Goal: Task Accomplishment & Management: Use online tool/utility

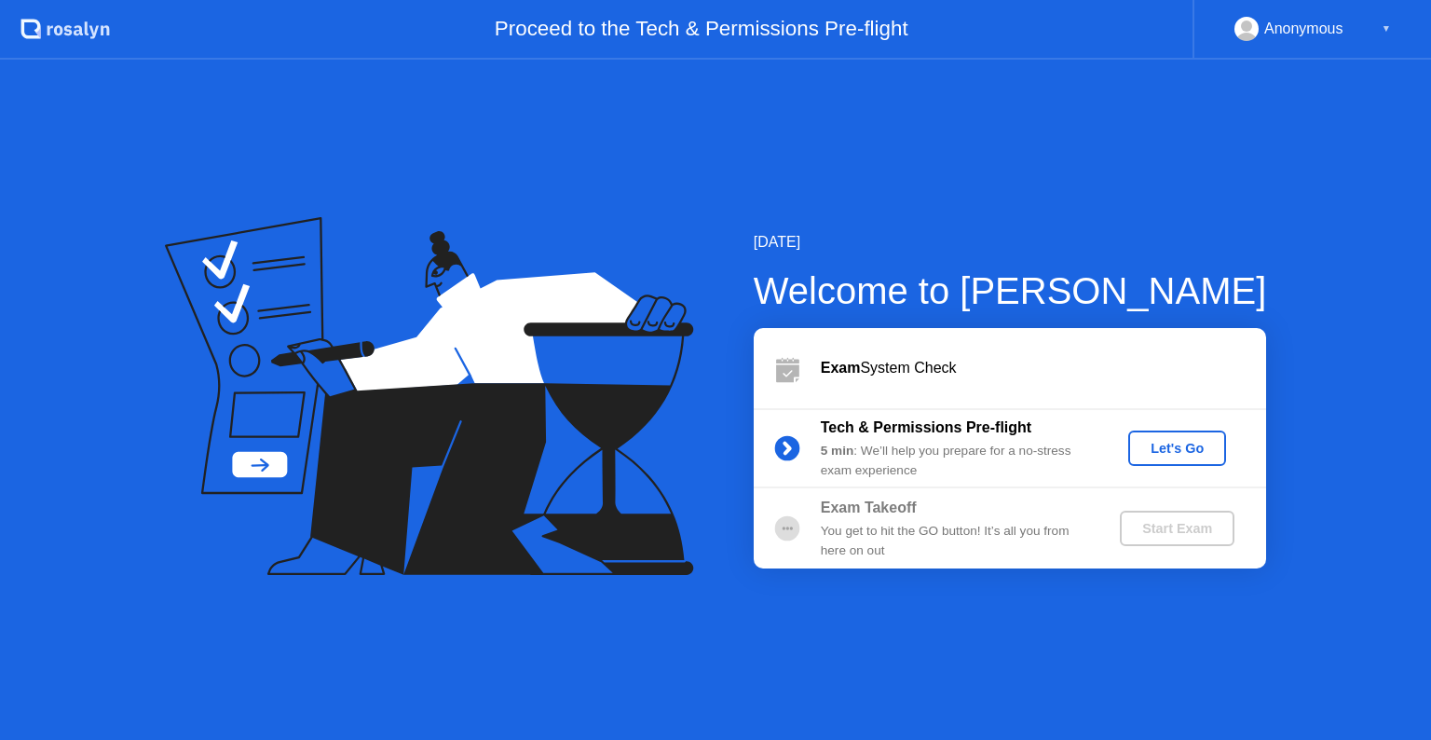
click at [1159, 449] on div "Let's Go" at bounding box center [1177, 448] width 83 height 15
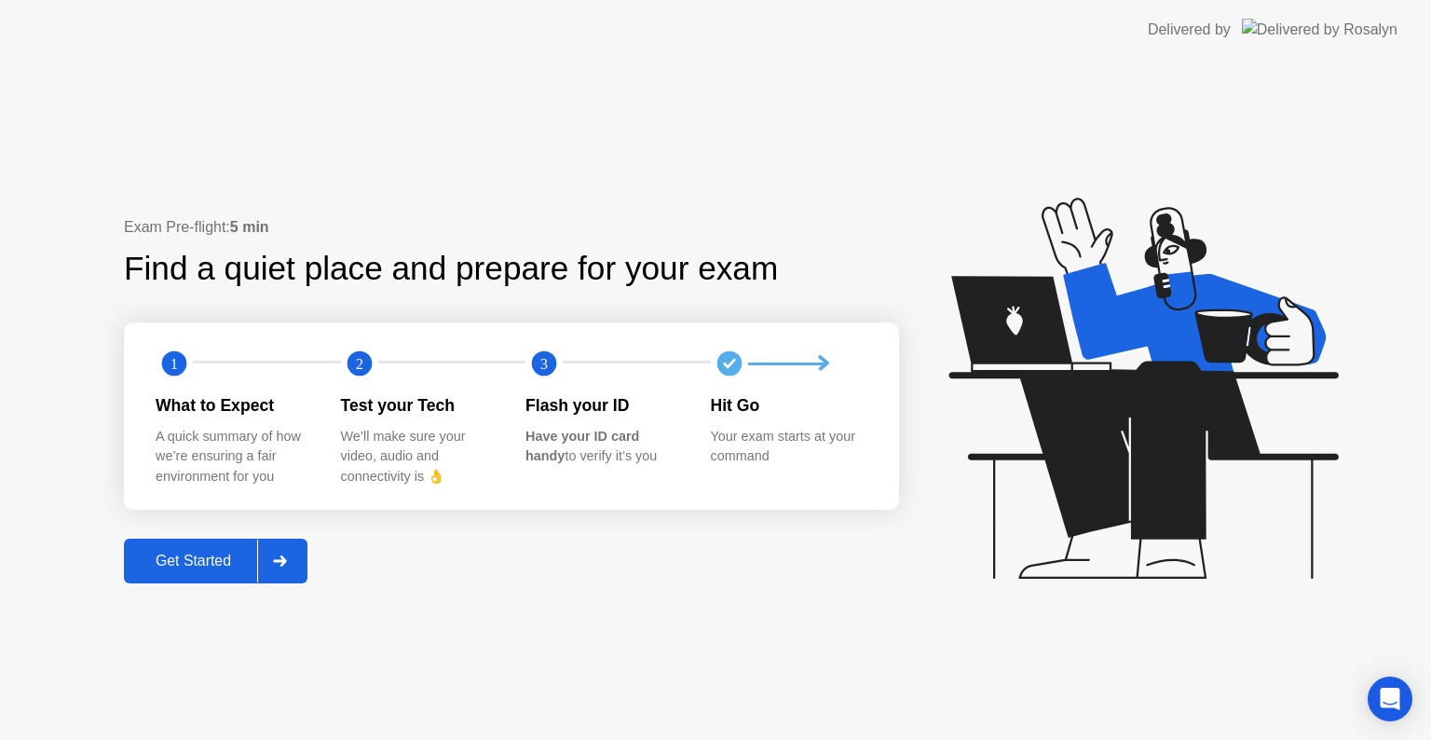
click at [213, 558] on div "Get Started" at bounding box center [194, 561] width 128 height 17
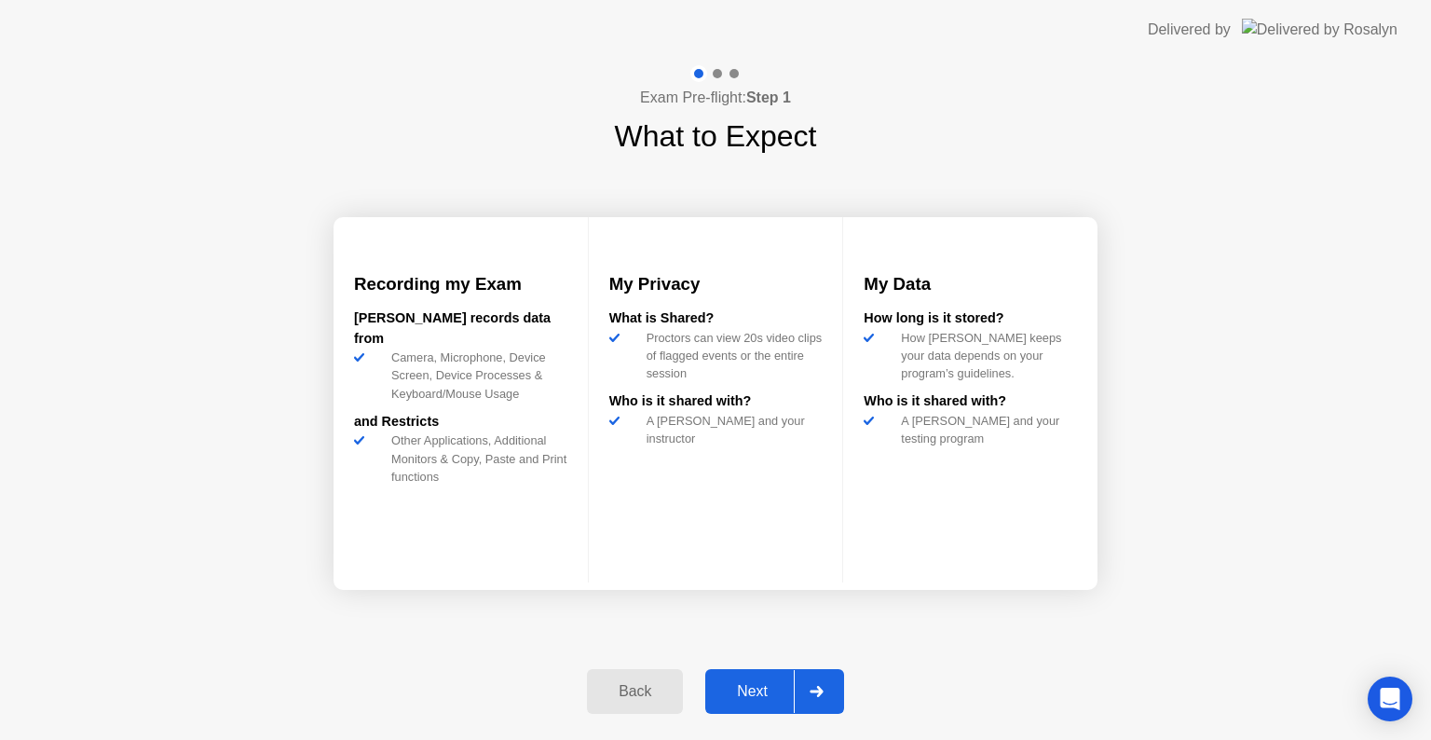
click at [731, 686] on div "Next" at bounding box center [752, 691] width 83 height 17
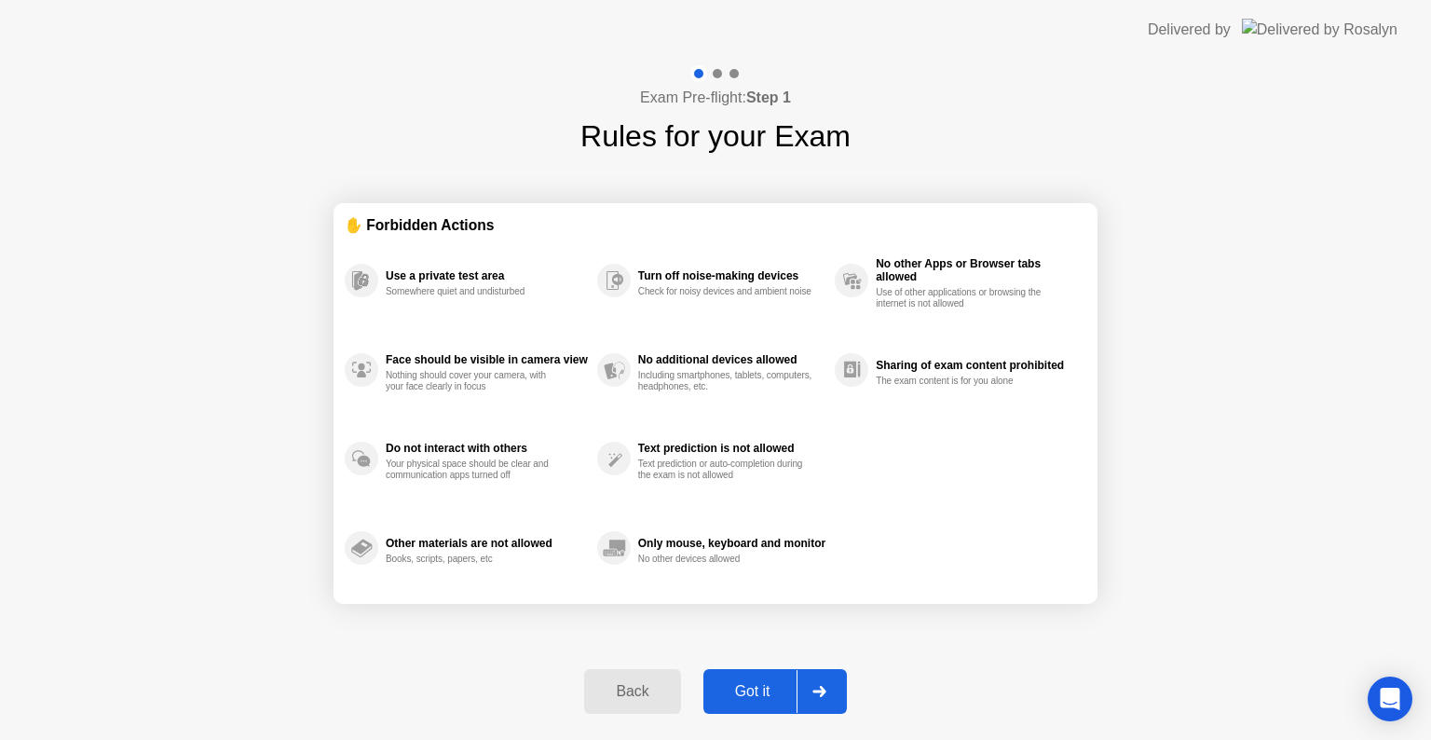
click at [731, 686] on div "Got it" at bounding box center [753, 691] width 88 height 17
select select "**********"
select select "*******"
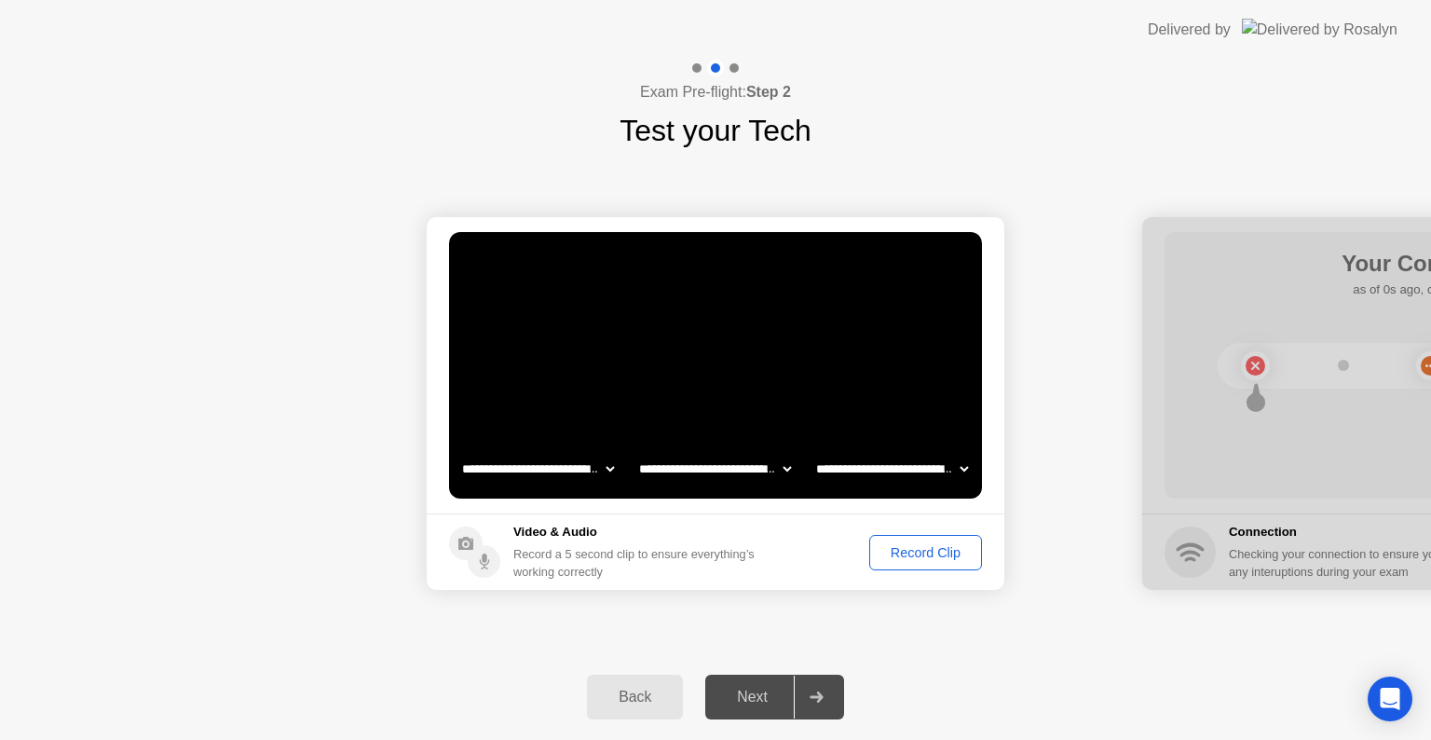
click at [922, 553] on div "Record Clip" at bounding box center [926, 552] width 100 height 15
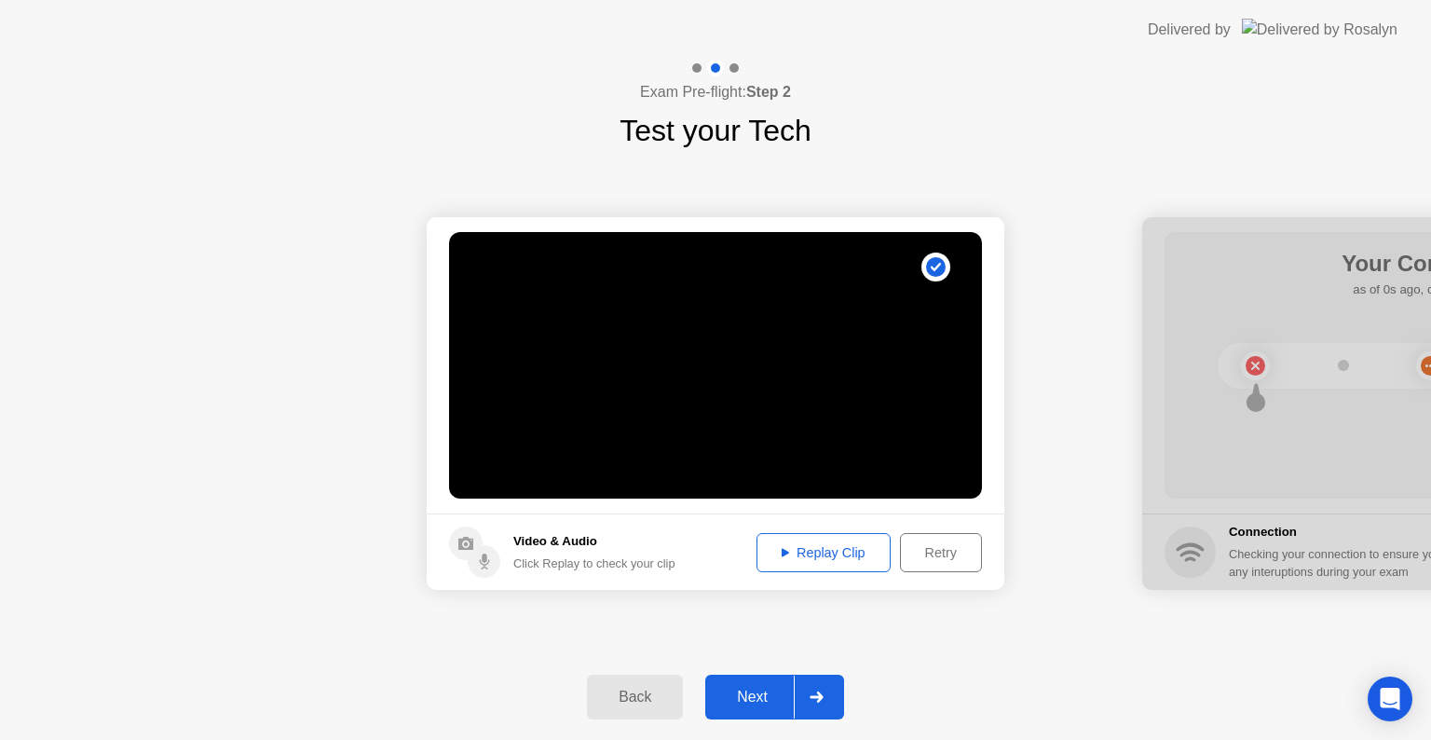
click at [768, 691] on div "Next" at bounding box center [752, 697] width 83 height 17
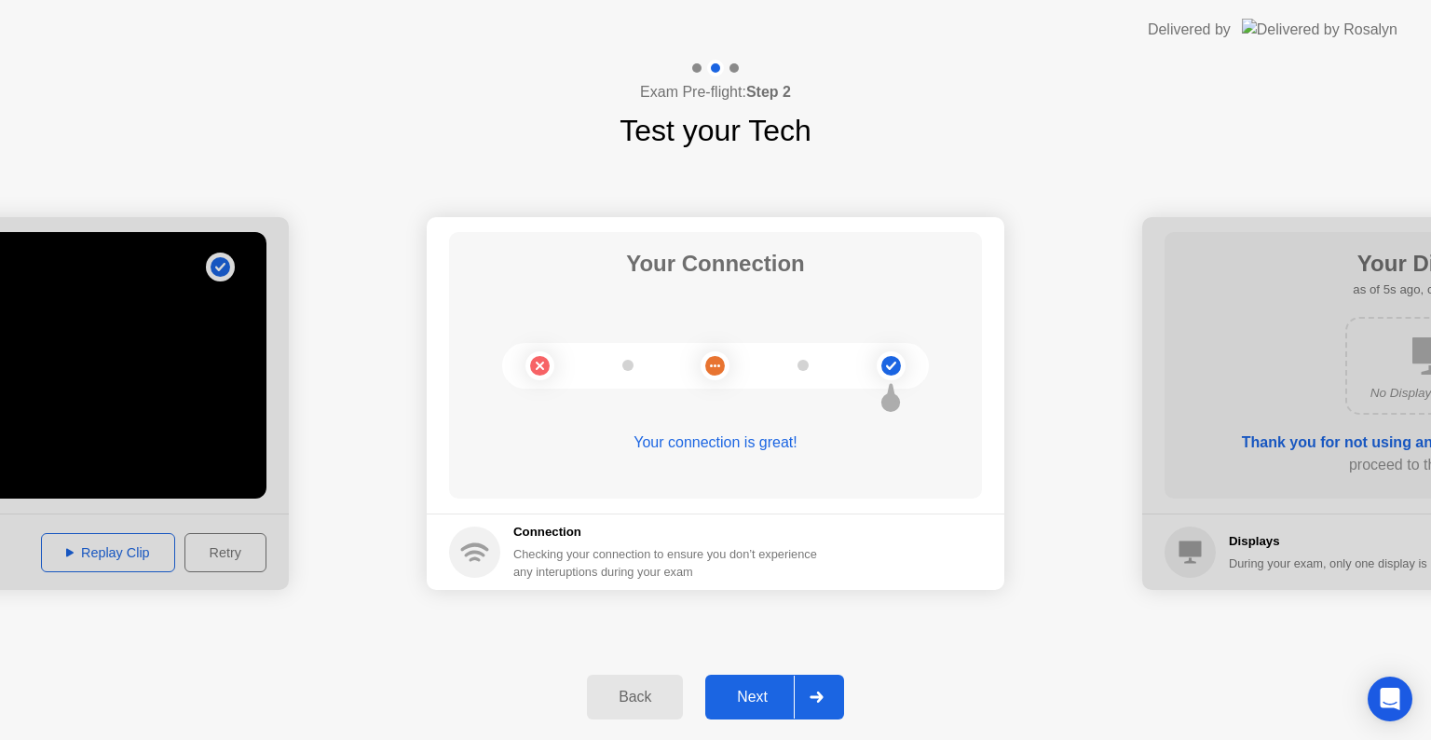
click at [768, 691] on div "Next" at bounding box center [752, 697] width 83 height 17
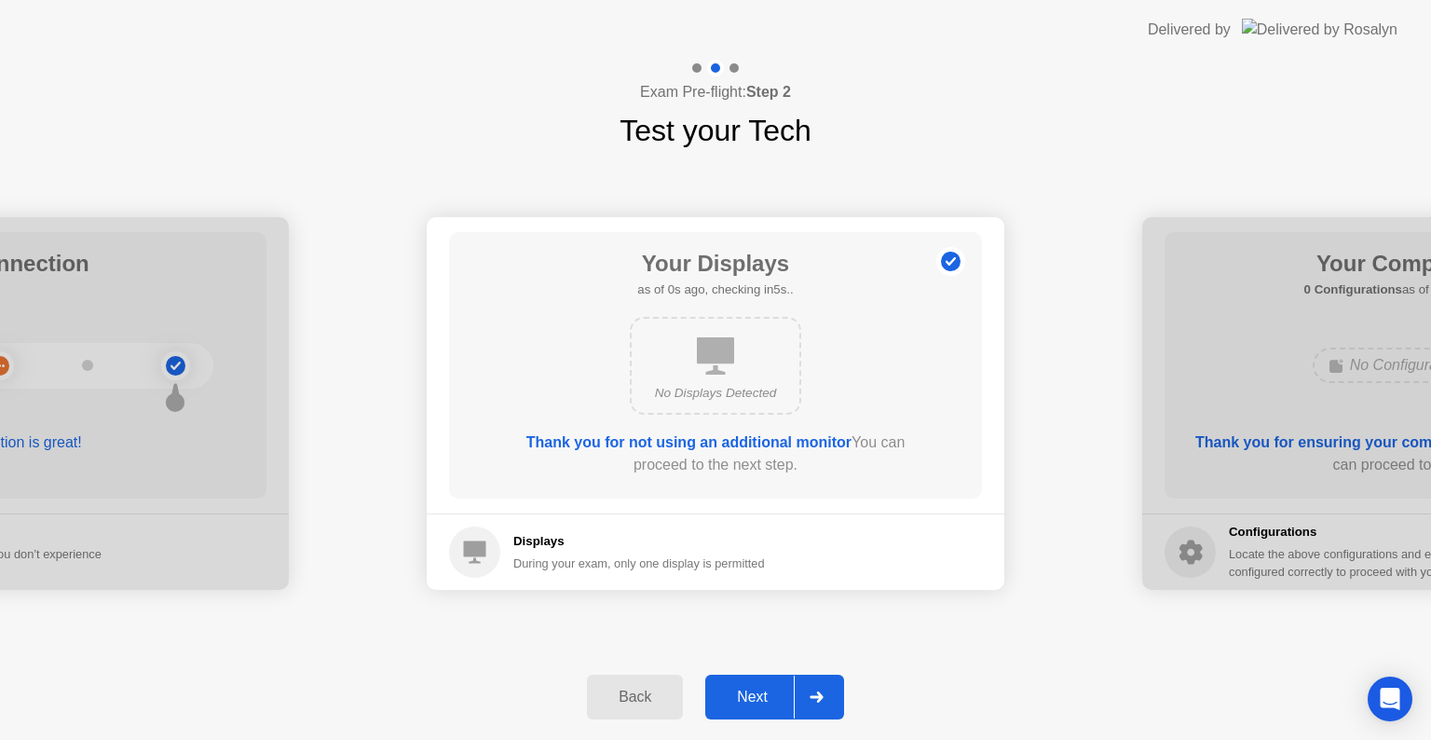
click at [768, 691] on div "Next" at bounding box center [752, 697] width 83 height 17
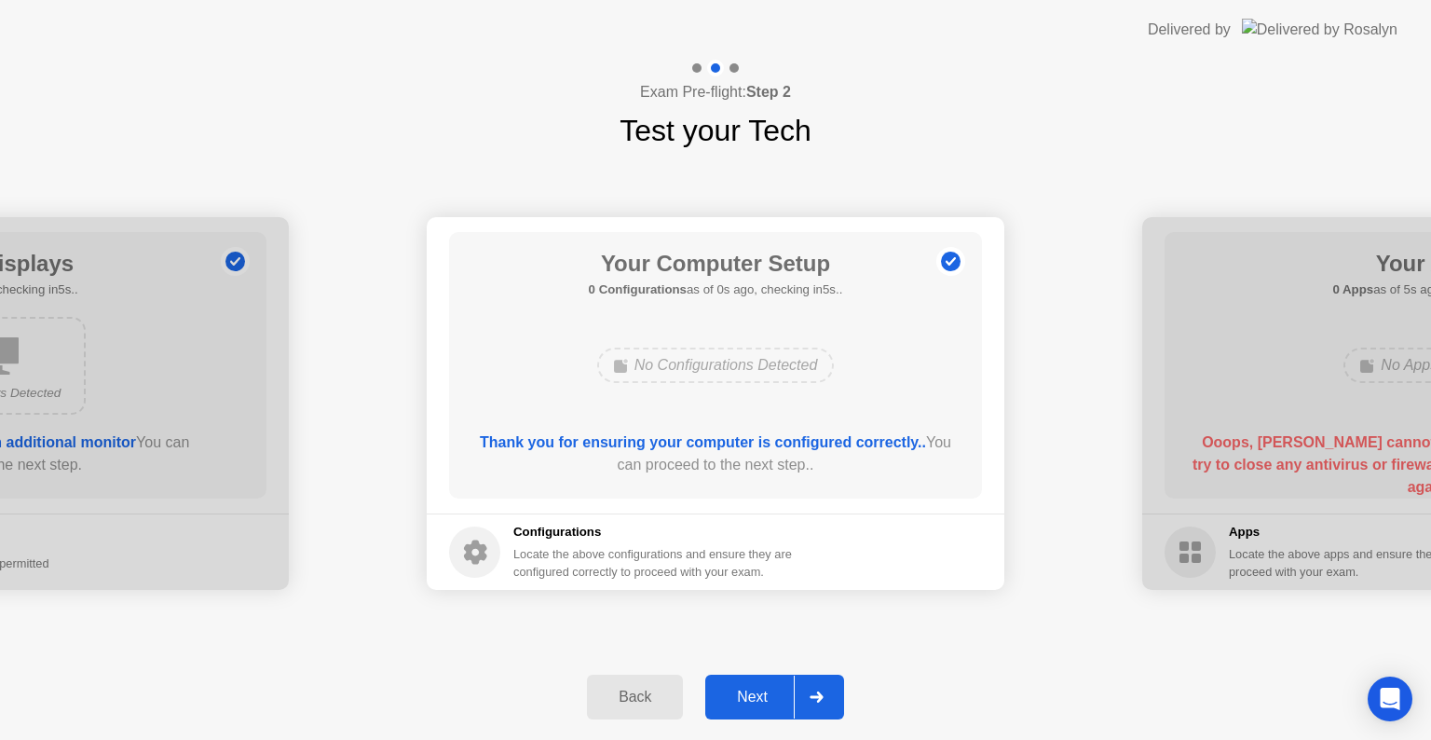
click at [768, 691] on div "Next" at bounding box center [752, 697] width 83 height 17
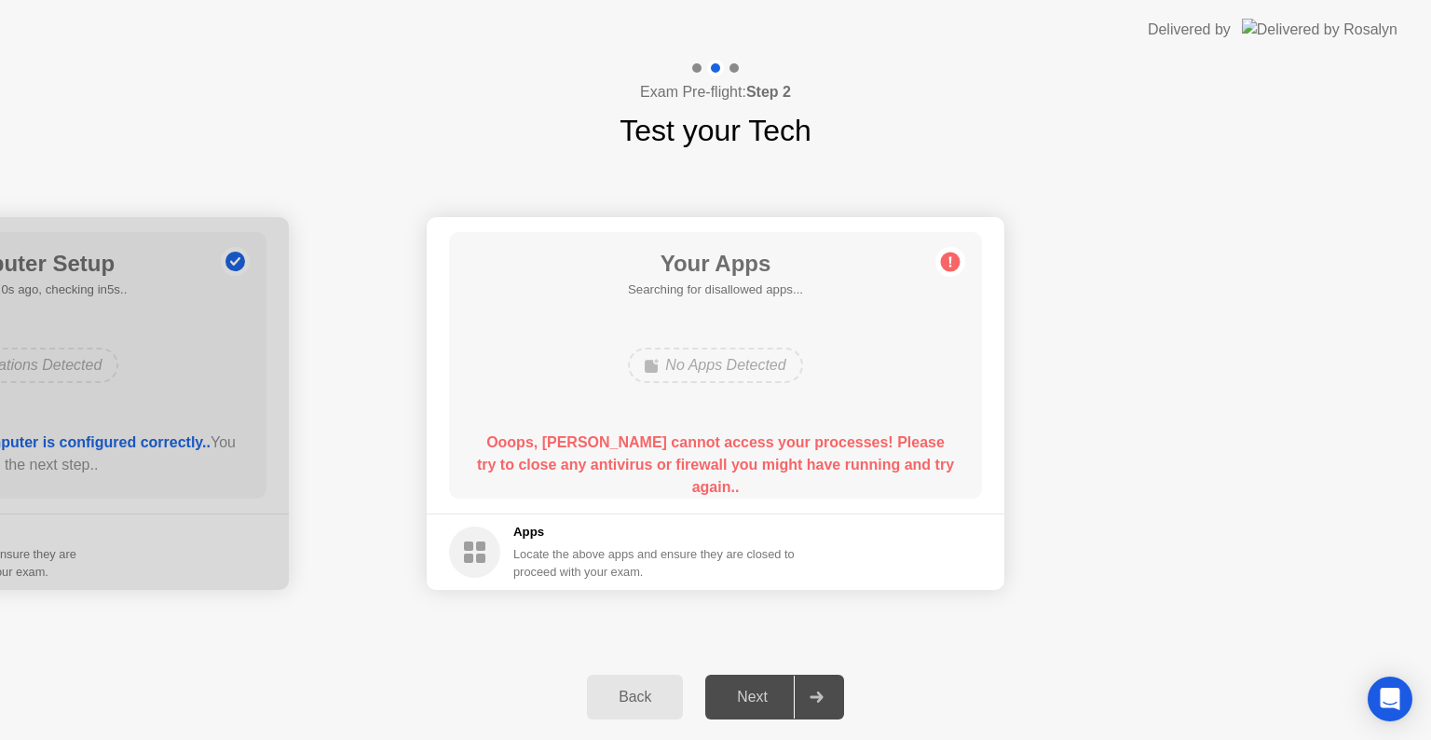
click at [951, 259] on circle at bounding box center [951, 263] width 20 height 20
